Goal: Task Accomplishment & Management: Complete application form

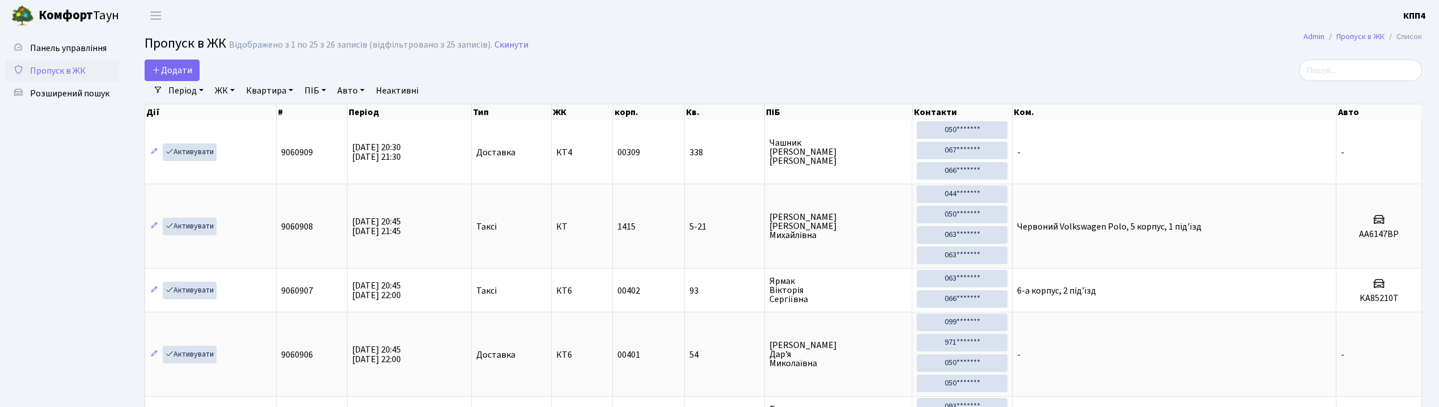
select select "25"
click at [66, 87] on span "Розширений пошук" at bounding box center [69, 93] width 79 height 12
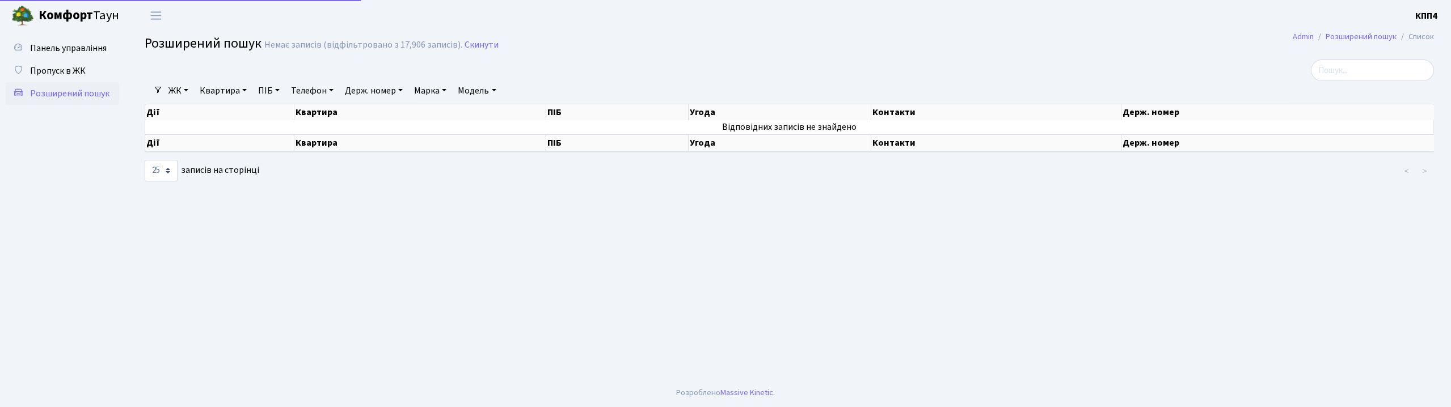
select select "25"
click at [71, 45] on span "Панель управління" at bounding box center [68, 48] width 77 height 12
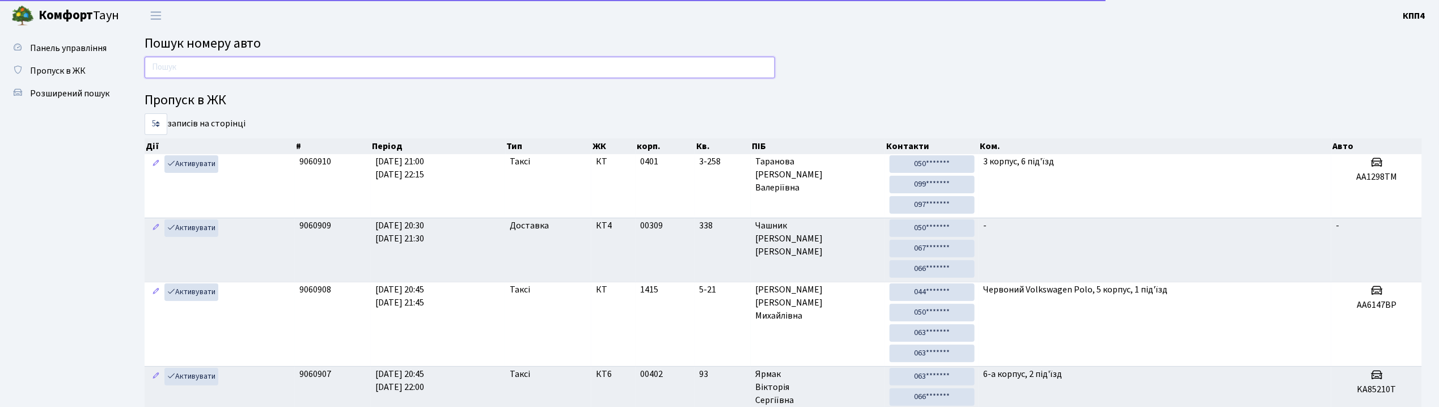
click at [161, 64] on input "text" at bounding box center [460, 68] width 631 height 22
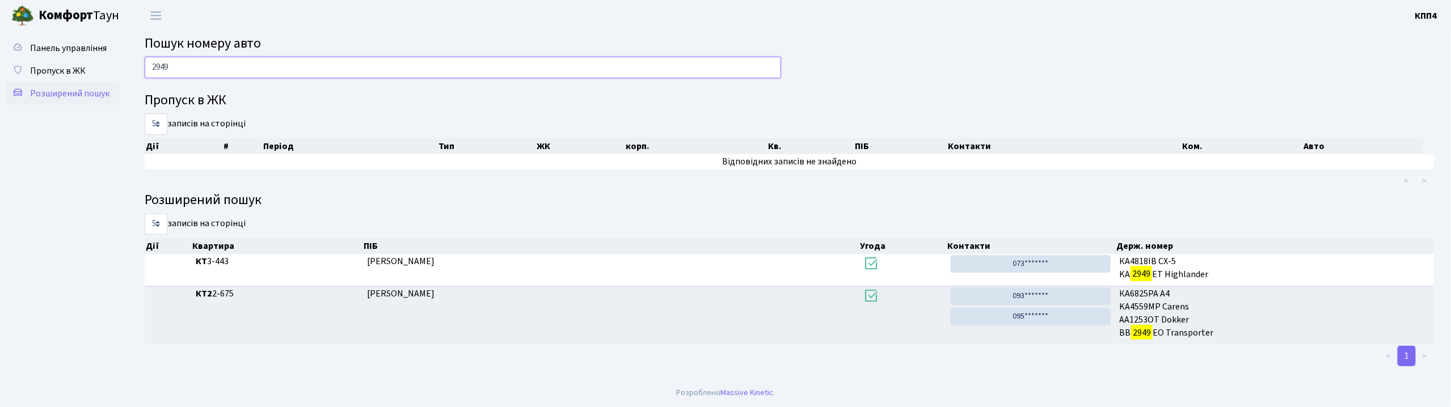
type input "2949"
click at [91, 100] on link "Розширений пошук" at bounding box center [62, 93] width 113 height 23
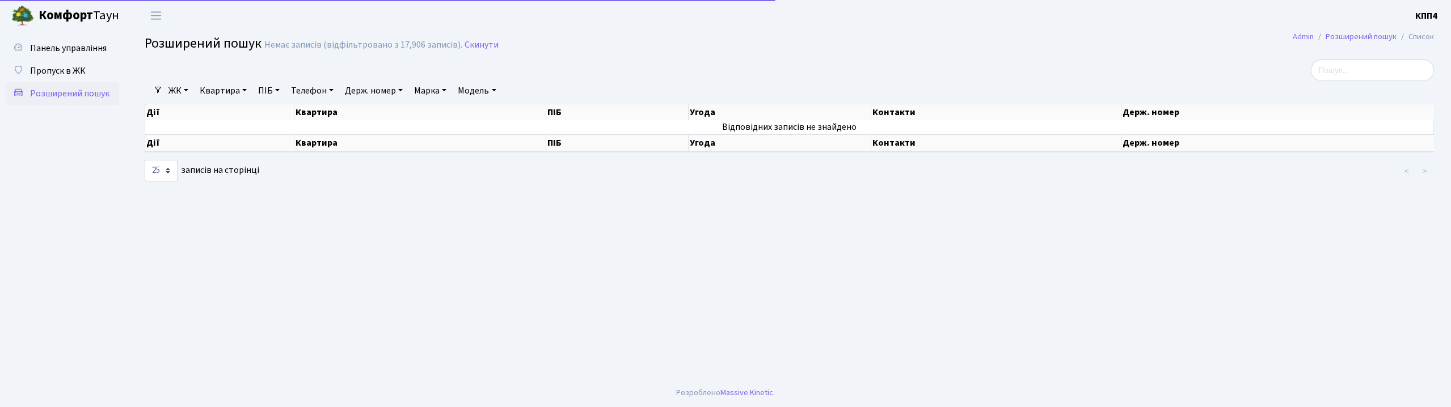
select select "25"
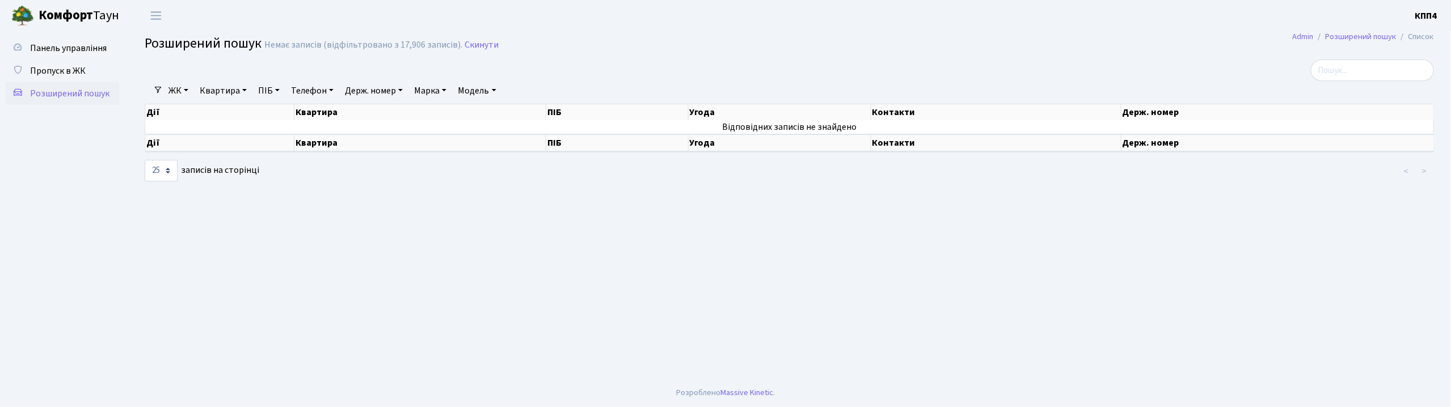
click at [234, 94] on link "Квартира" at bounding box center [223, 90] width 56 height 19
type input "658"
click at [25, 37] on link "Панель управління" at bounding box center [62, 48] width 113 height 23
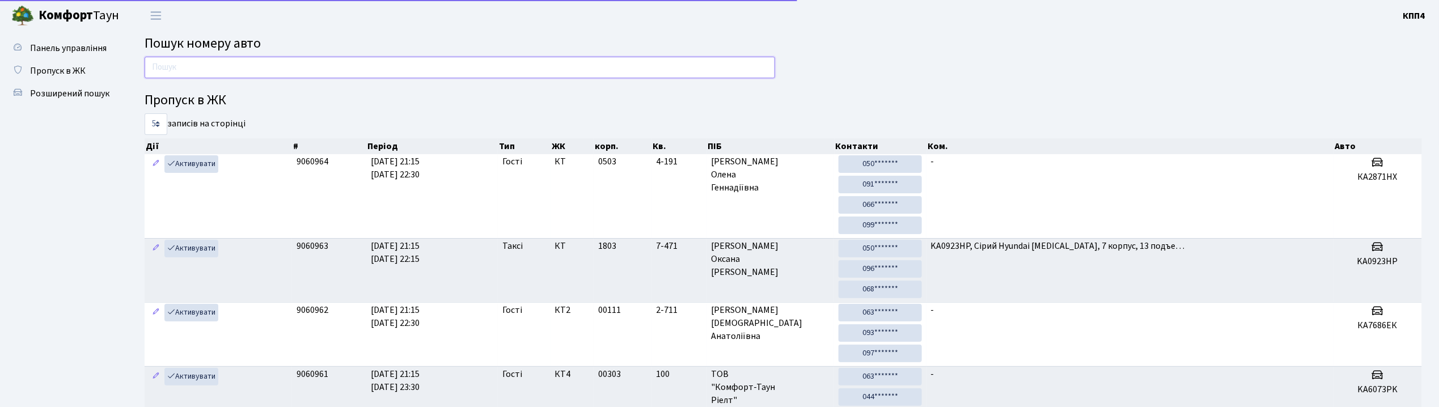
click at [167, 66] on input "text" at bounding box center [460, 68] width 631 height 22
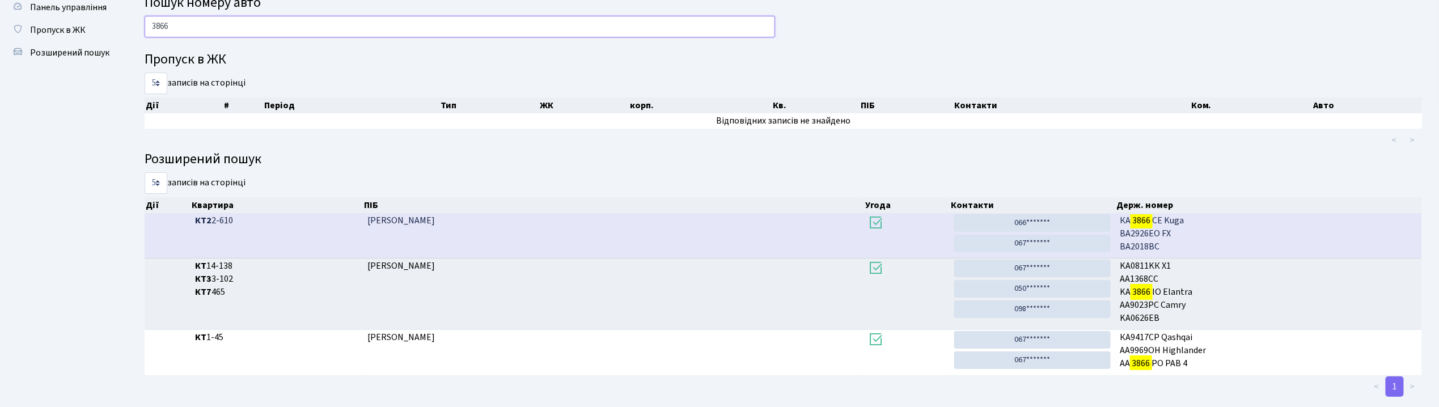
scroll to position [60, 0]
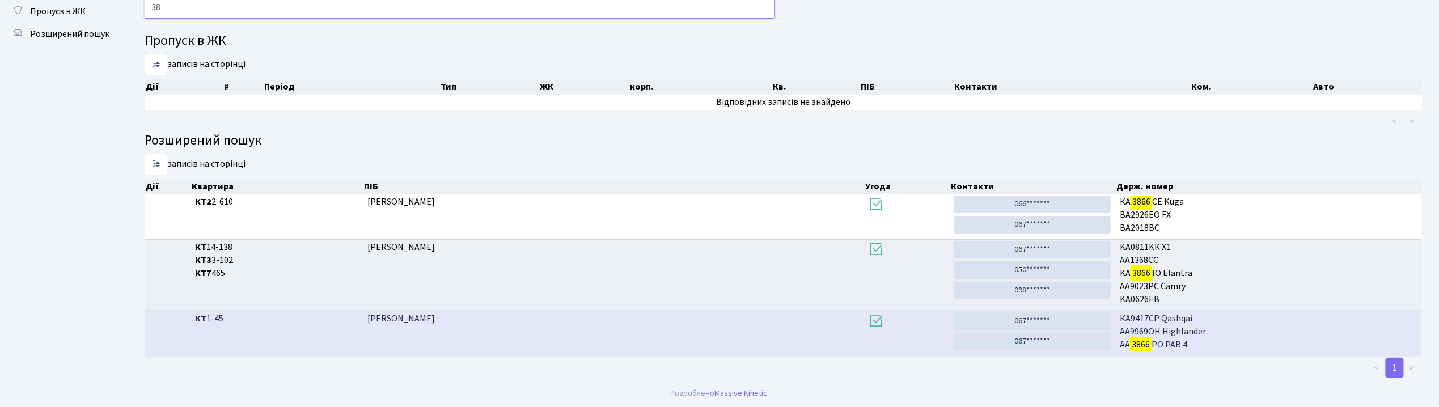
type input "3"
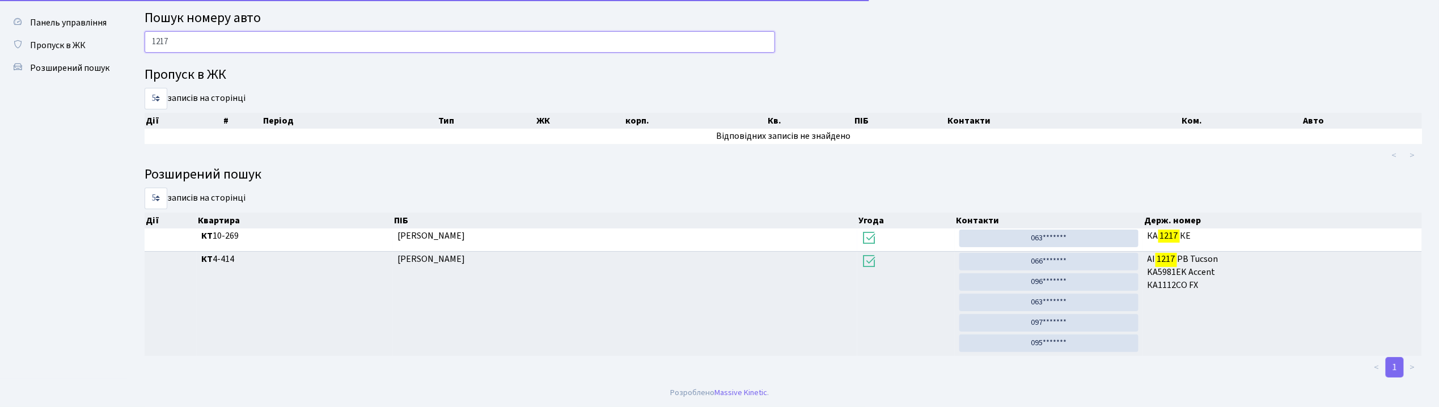
scroll to position [27, 0]
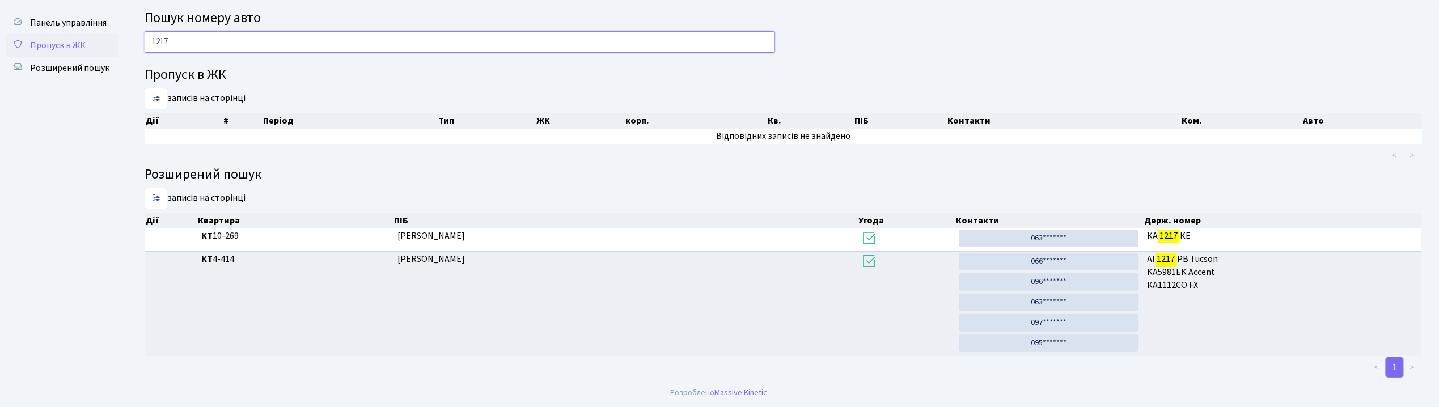
type input "1217"
click at [55, 35] on link "Пропуск в ЖК" at bounding box center [62, 45] width 113 height 23
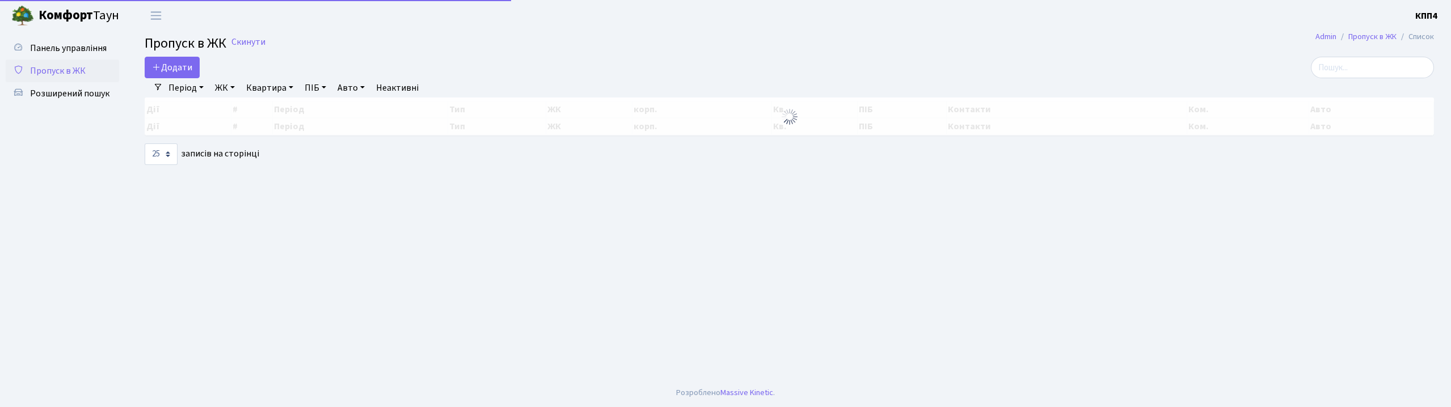
select select "25"
click at [166, 65] on span "Додати" at bounding box center [172, 67] width 40 height 12
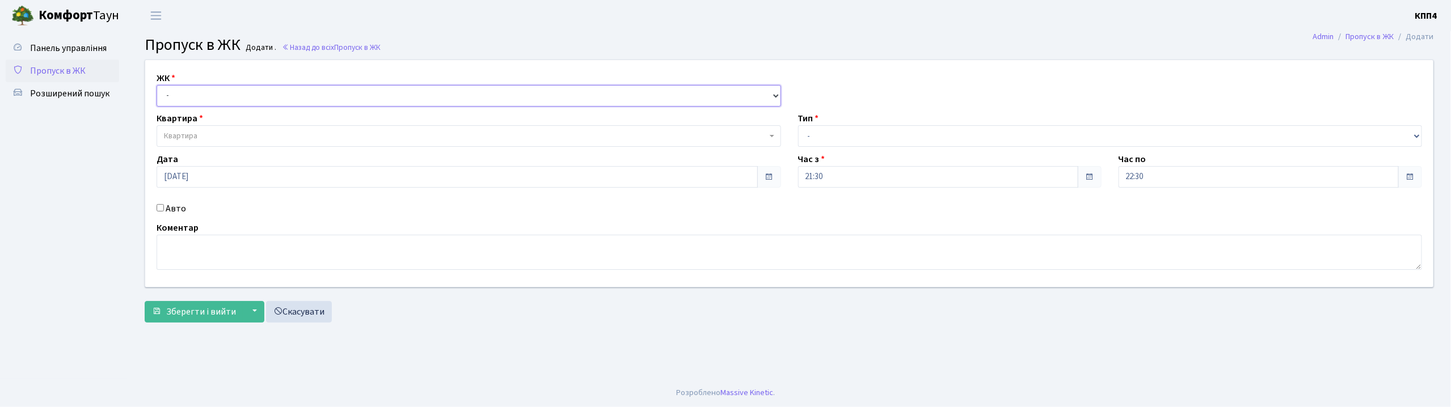
click at [225, 94] on select "- КТ, вул. Регенераторна, 4 КТ2, просп. [STREET_ADDRESS] [STREET_ADDRESS] [PERS…" at bounding box center [469, 96] width 624 height 22
select select "271"
click at [157, 85] on select "- КТ, вул. Регенераторна, 4 КТ2, просп. [STREET_ADDRESS] [STREET_ADDRESS] [PERS…" at bounding box center [469, 96] width 624 height 22
select select
click at [239, 143] on span "Квартира" at bounding box center [469, 136] width 624 height 22
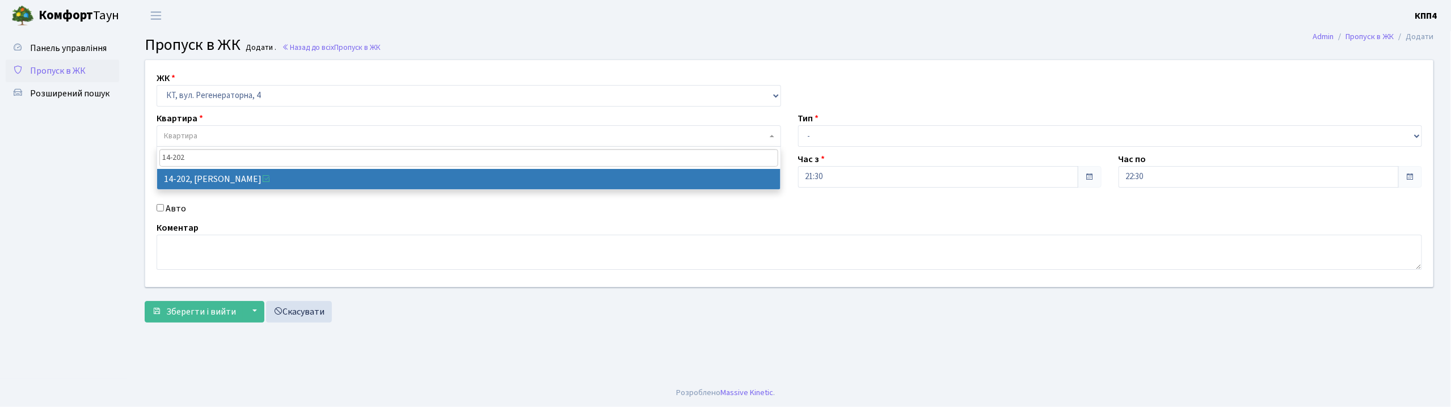
type input "14-202"
select select "7579"
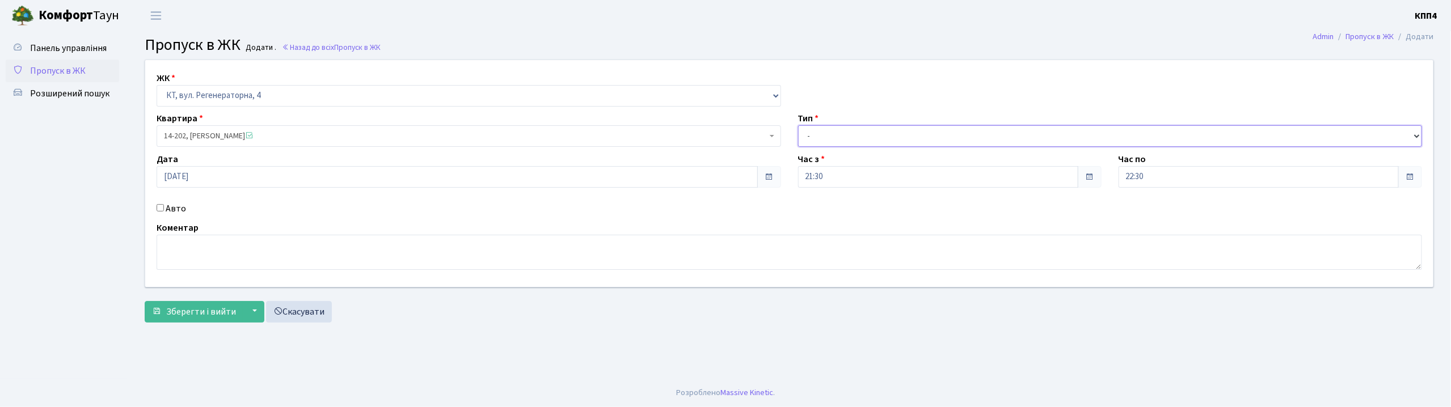
click at [870, 130] on select "- Доставка Таксі Гості Сервіс" at bounding box center [1110, 136] width 624 height 22
select select "3"
click at [798, 125] on select "- Доставка Таксі Гості Сервіс" at bounding box center [1110, 136] width 624 height 22
click at [193, 311] on span "Зберегти і вийти" at bounding box center [201, 312] width 70 height 12
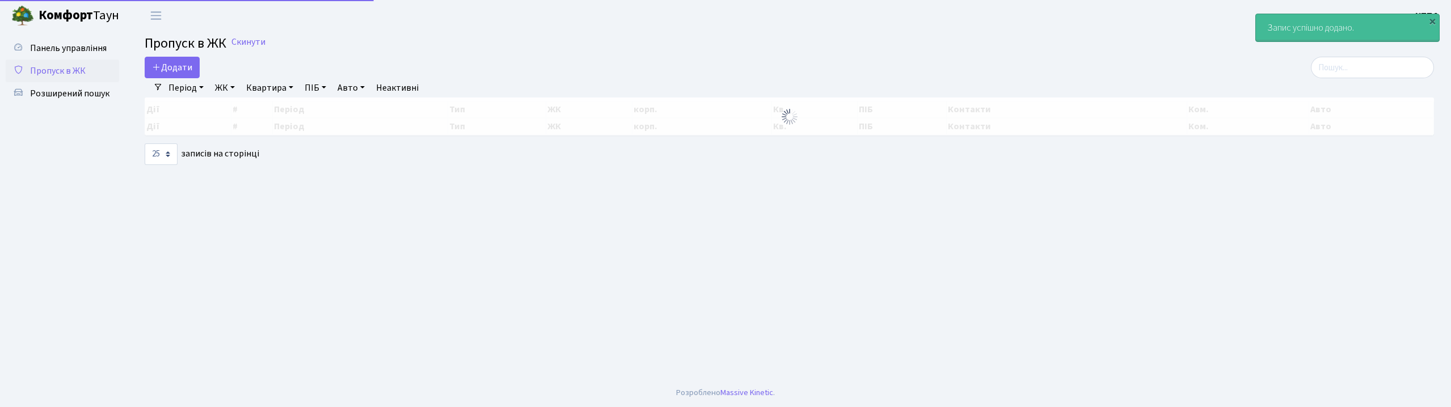
select select "25"
